Goal: Information Seeking & Learning: Learn about a topic

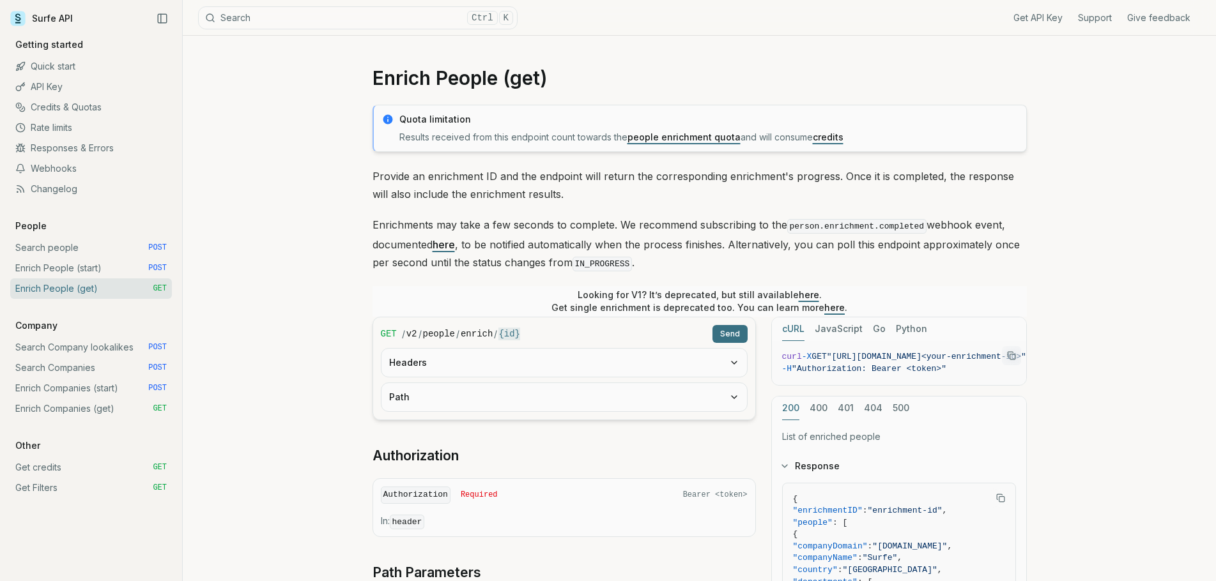
click at [61, 267] on link "Enrich People (start) POST" at bounding box center [91, 268] width 162 height 20
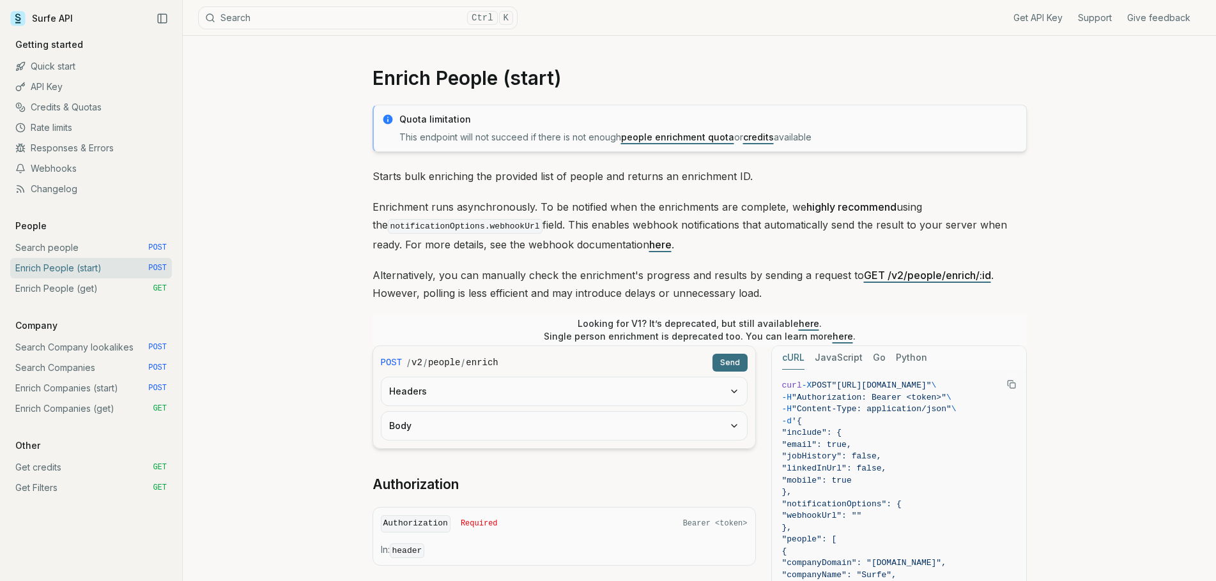
click at [58, 247] on link "Search people POST" at bounding box center [91, 248] width 162 height 20
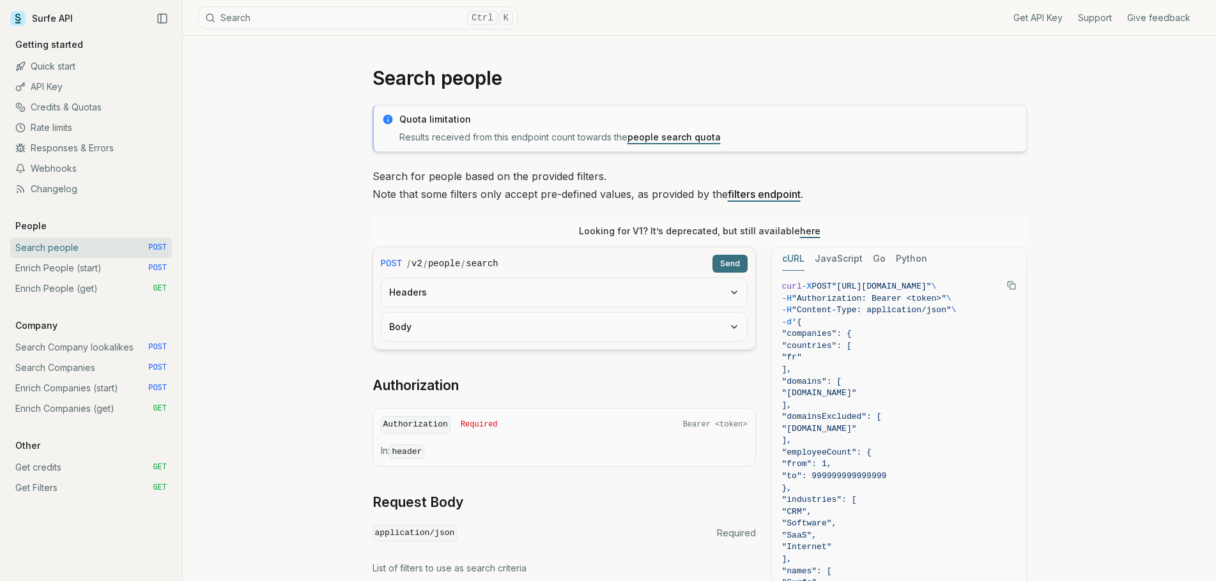
click at [33, 85] on link "API Key" at bounding box center [91, 87] width 162 height 20
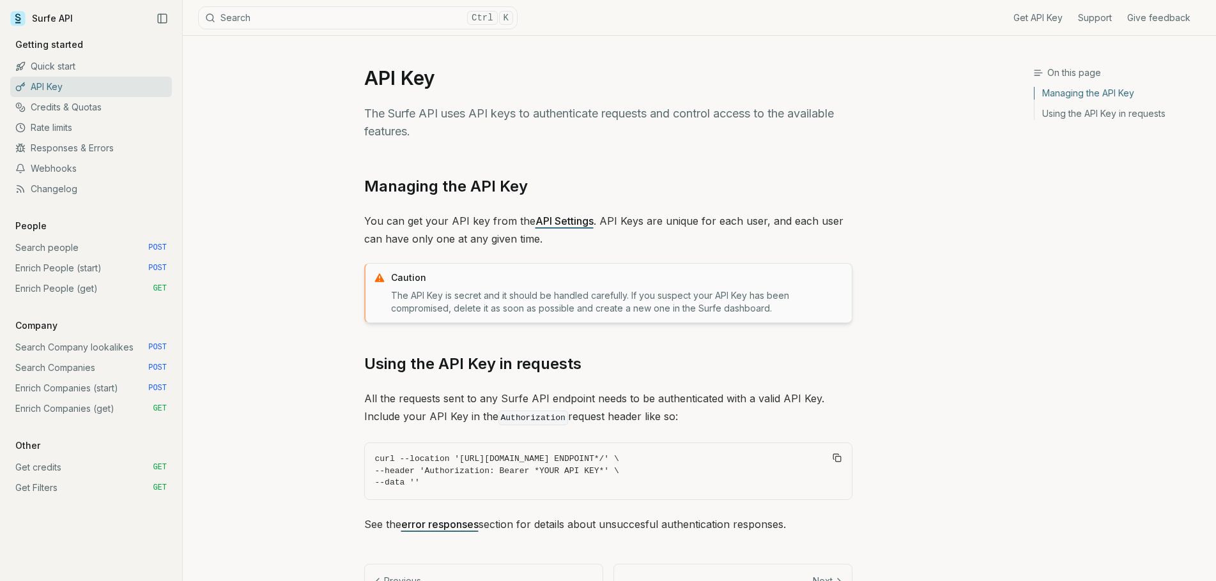
click at [52, 146] on link "Responses & Errors" at bounding box center [91, 148] width 162 height 20
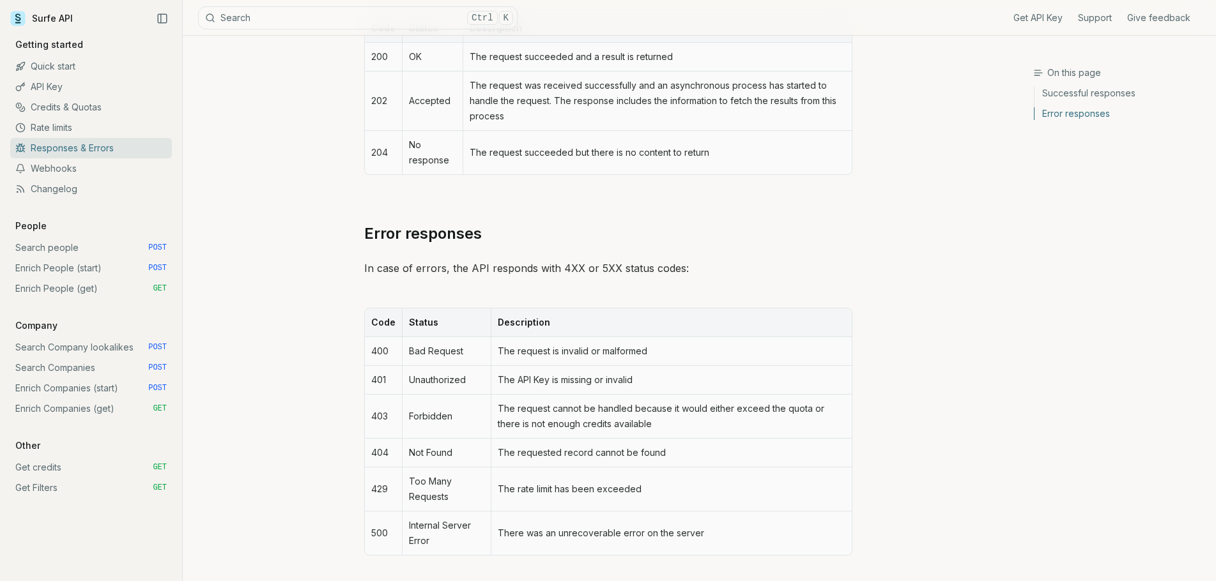
scroll to position [153, 0]
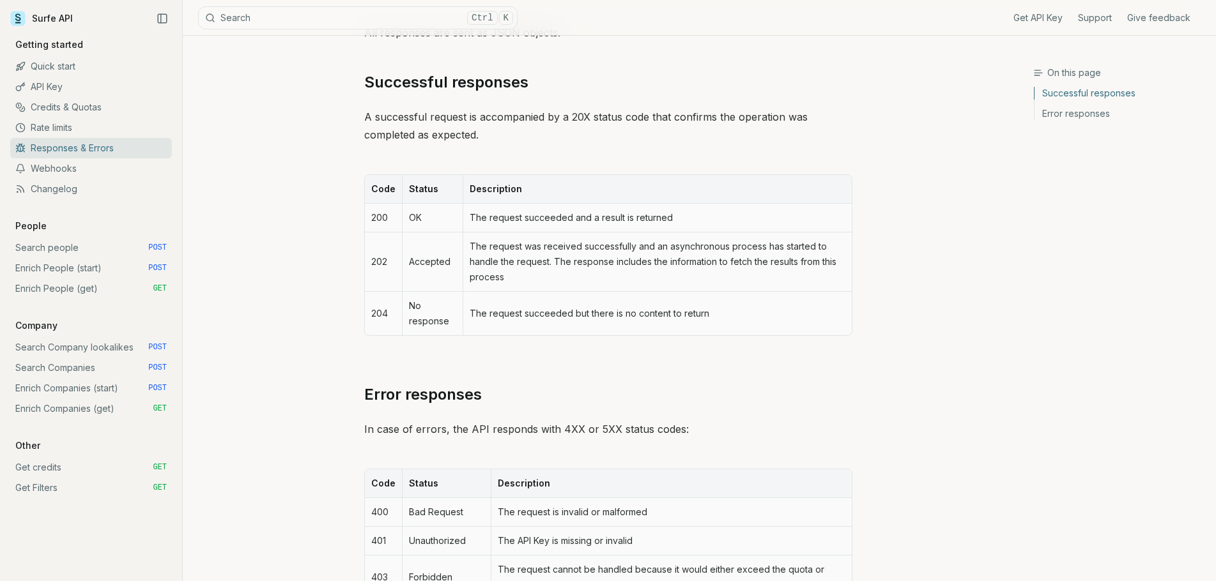
click at [47, 68] on link "Quick start" at bounding box center [91, 66] width 162 height 20
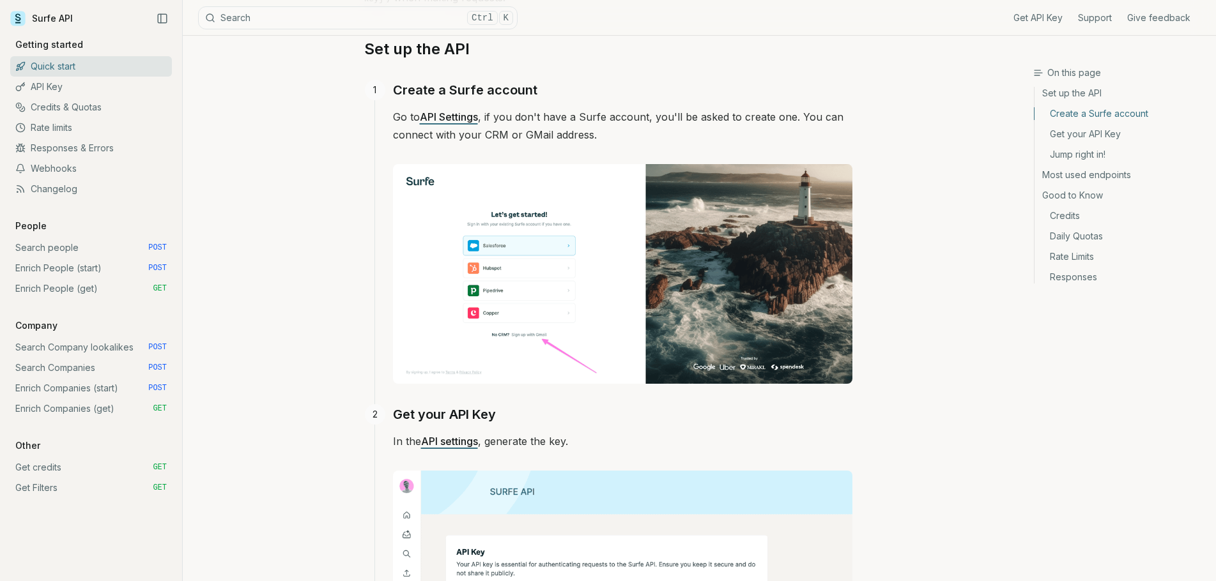
scroll to position [192, 0]
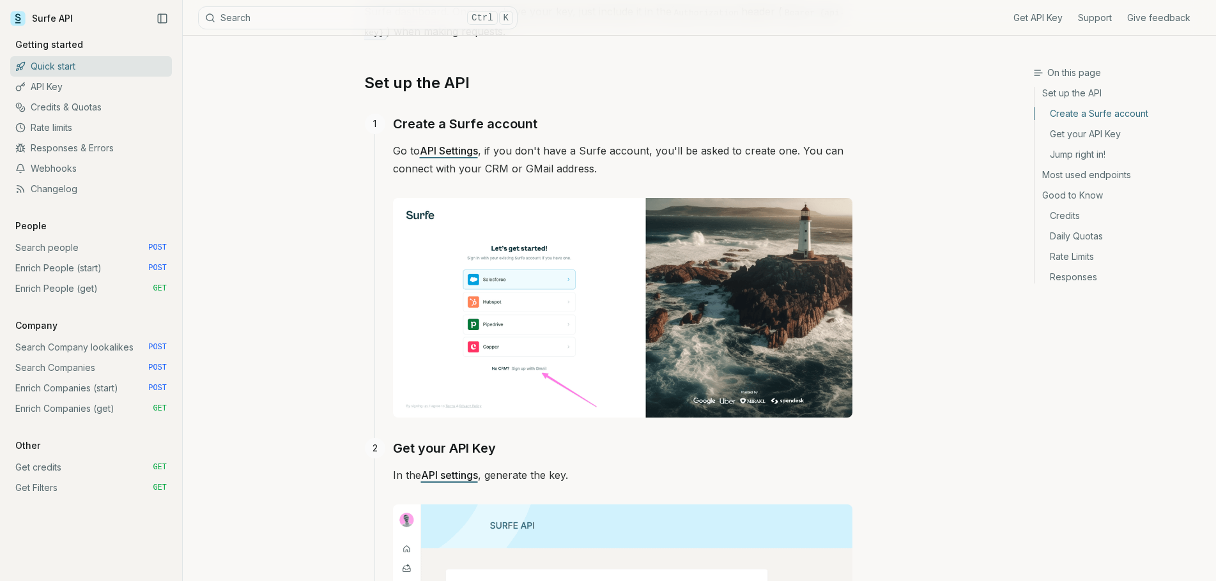
click at [449, 148] on link "API Settings" at bounding box center [449, 150] width 58 height 13
